Goal: Information Seeking & Learning: Compare options

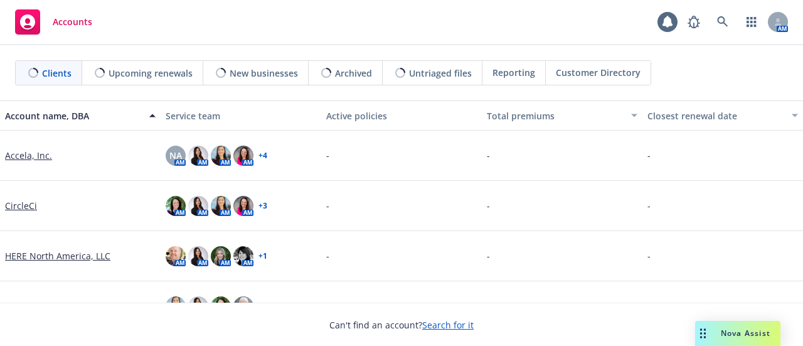
click at [723, 331] on span "Nova Assist" at bounding box center [746, 333] width 50 height 11
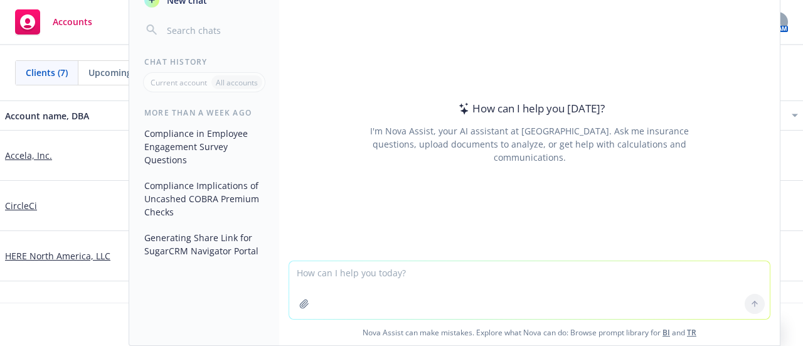
click at [435, 274] on textarea at bounding box center [529, 290] width 481 height 58
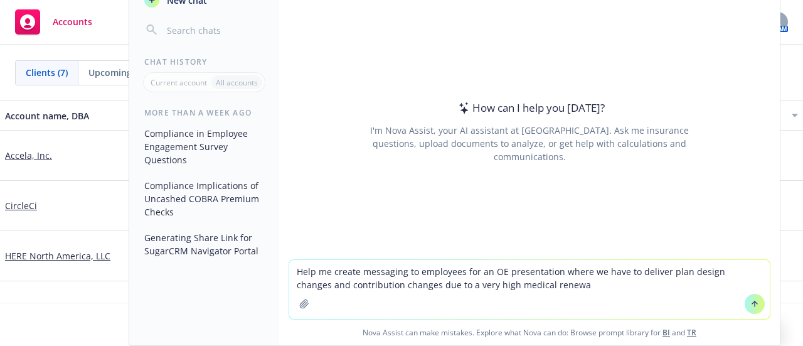
type textarea "Help me create messaging to employees for an OE presentation where we have to d…"
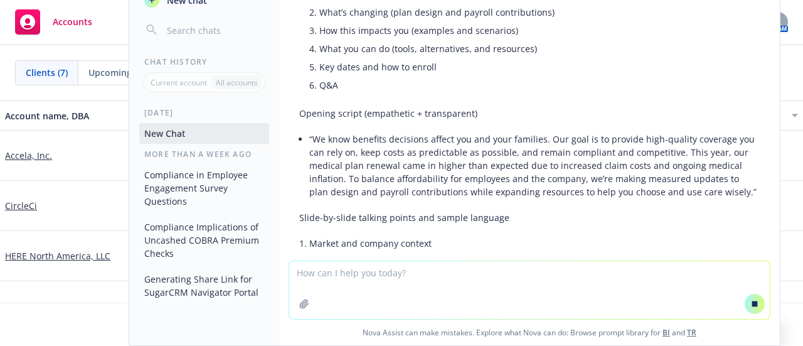
scroll to position [251, 0]
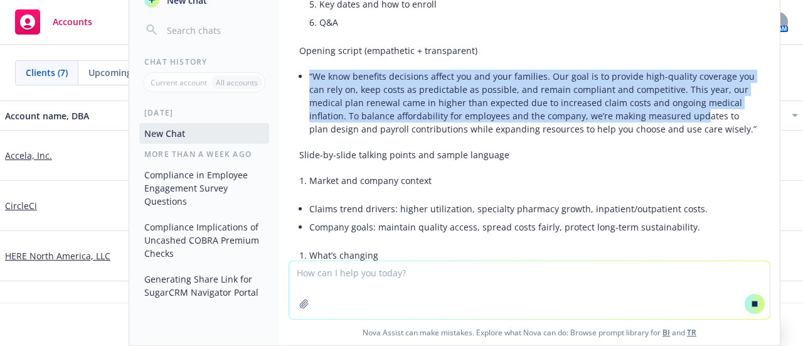
drag, startPoint x: 606, startPoint y: 105, endPoint x: 699, endPoint y: 112, distance: 93.2
click at [700, 110] on li "“We know benefits decisions affect you and your families. Our goal is to provid…" at bounding box center [534, 102] width 451 height 71
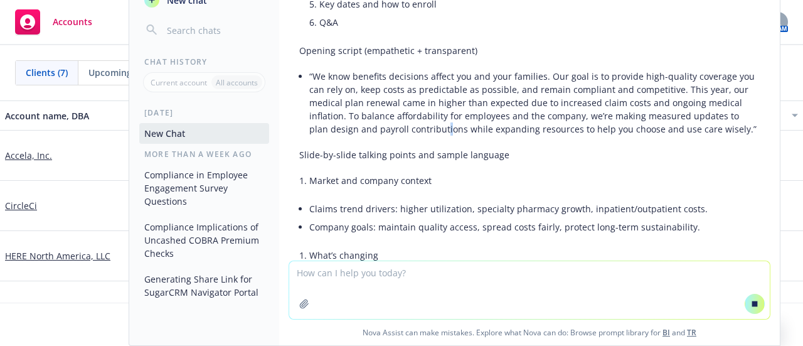
drag, startPoint x: 547, startPoint y: 110, endPoint x: 444, endPoint y: 131, distance: 105.1
click at [446, 131] on li "“We know benefits decisions affect you and your families. Our goal is to provid…" at bounding box center [534, 102] width 451 height 71
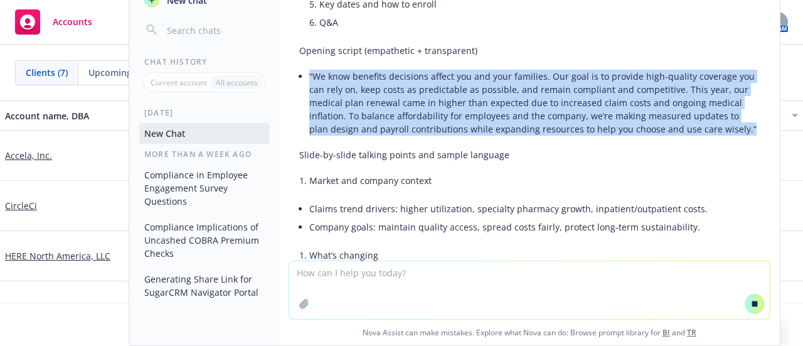
drag, startPoint x: 680, startPoint y: 95, endPoint x: 742, endPoint y: 127, distance: 70.7
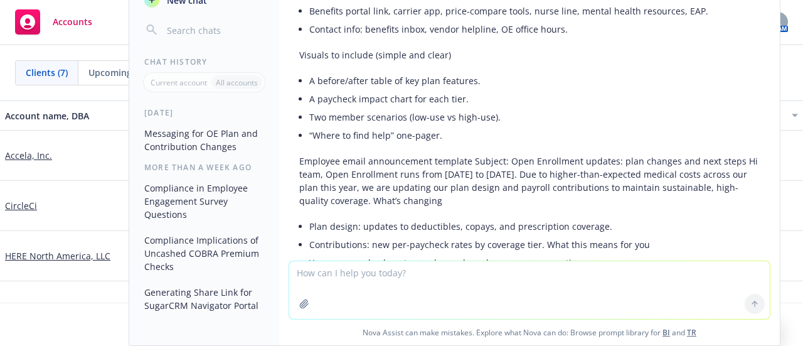
drag, startPoint x: 737, startPoint y: 128, endPoint x: 345, endPoint y: 75, distance: 395.2
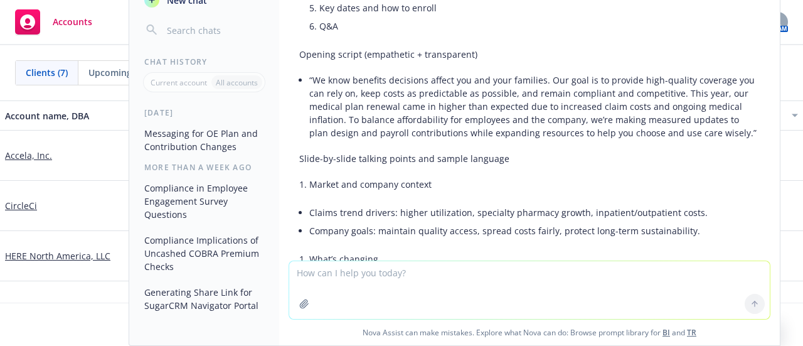
scroll to position [174, 0]
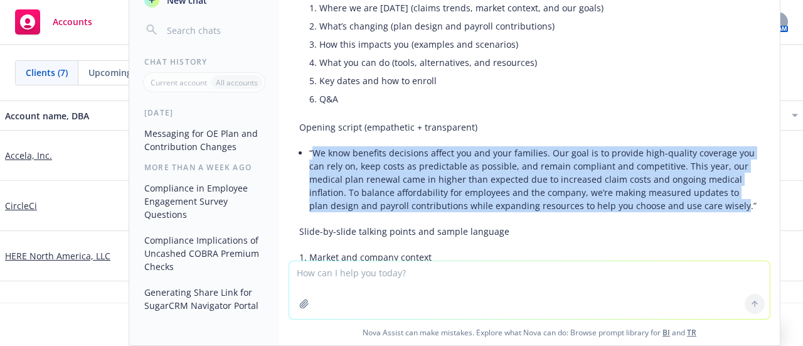
drag, startPoint x: 311, startPoint y: 151, endPoint x: 737, endPoint y: 200, distance: 428.2
click at [736, 200] on li "“We know benefits decisions affect you and your families. Our goal is to provid…" at bounding box center [534, 179] width 451 height 71
copy li "We know benefits decisions affect you and your families. Our goal is to provide…"
click at [426, 163] on li "“We know benefits decisions affect you and your families. Our goal is to provid…" at bounding box center [534, 179] width 451 height 71
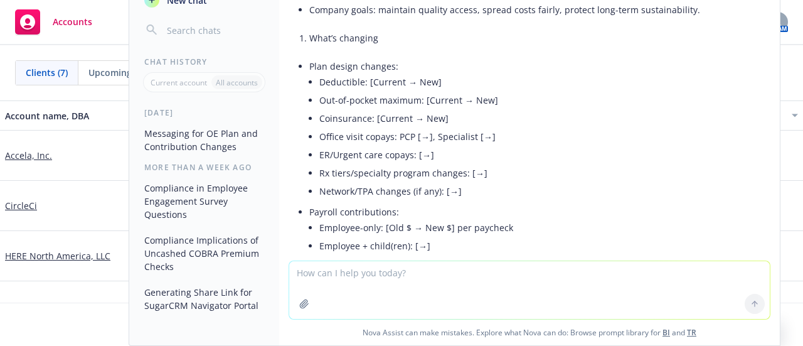
scroll to position [488, 0]
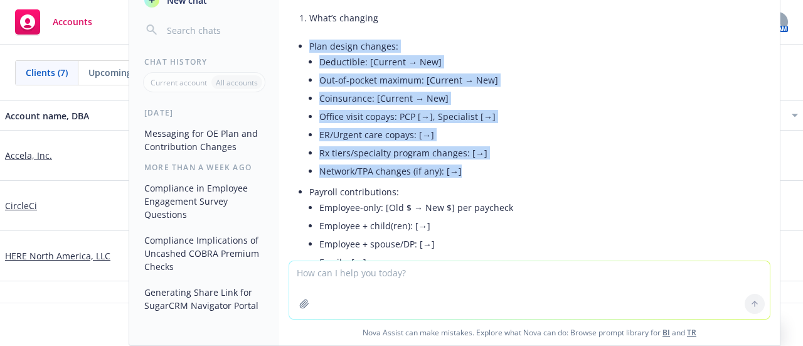
drag, startPoint x: 309, startPoint y: 46, endPoint x: 475, endPoint y: 168, distance: 205.7
click at [475, 168] on li "Plan design changes: Deductible: [Current → New] Out-of-pocket maximum: [Curren…" at bounding box center [534, 110] width 451 height 146
copy li "Plan design changes: Deductible: [Current → New] Out-of-pocket maximum: [Curren…"
click at [415, 137] on li "ER/Urgent care copays: [→]" at bounding box center [539, 135] width 441 height 18
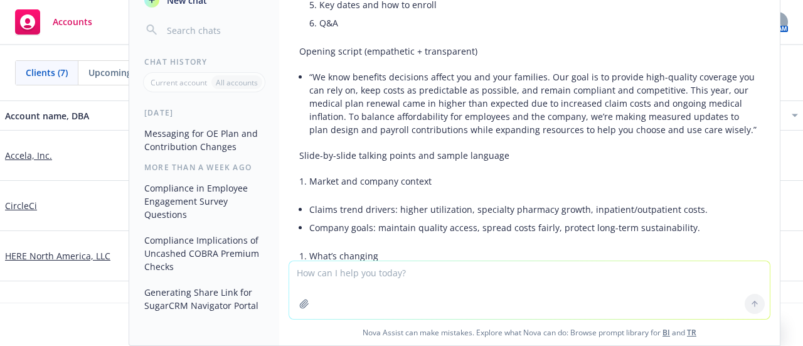
scroll to position [251, 0]
